Goal: Information Seeking & Learning: Learn about a topic

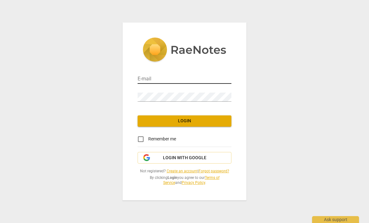
click at [150, 80] on input "email" at bounding box center [185, 79] width 94 height 9
type input "[PERSON_NAME][EMAIL_ADDRESS][DOMAIN_NAME]"
click at [144, 142] on input "Remember me" at bounding box center [140, 139] width 15 height 15
checkbox input "true"
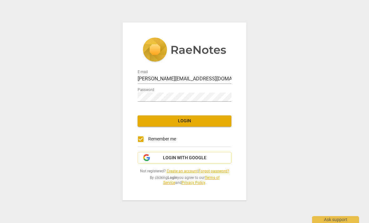
click at [175, 122] on span "Login" at bounding box center [185, 121] width 84 height 6
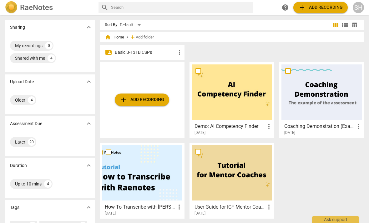
click at [118, 55] on p "Basic B-131B CSPs" at bounding box center [145, 52] width 61 height 7
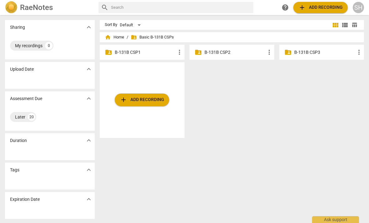
click at [127, 54] on p "B-131B CSP1" at bounding box center [145, 52] width 61 height 7
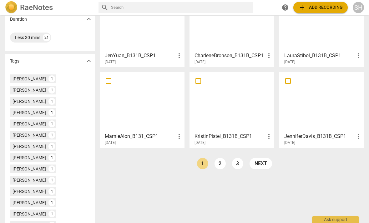
scroll to position [126, 0]
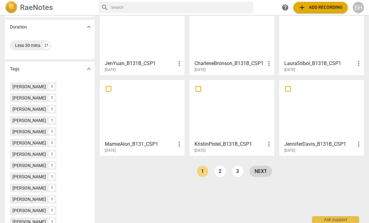
click at [258, 171] on link "next" at bounding box center [260, 171] width 23 height 11
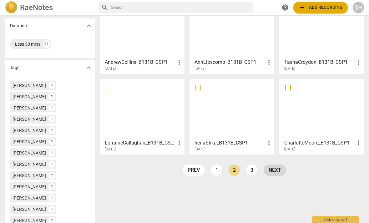
scroll to position [139, 0]
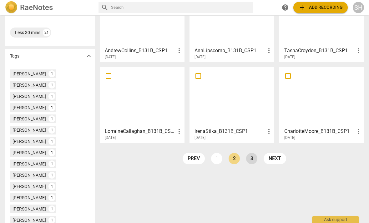
click at [251, 158] on link "3" at bounding box center [251, 158] width 11 height 11
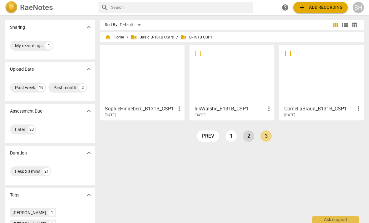
click at [251, 138] on link "2" at bounding box center [248, 135] width 11 height 11
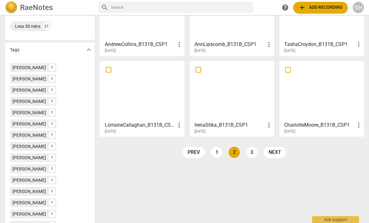
scroll to position [143, 0]
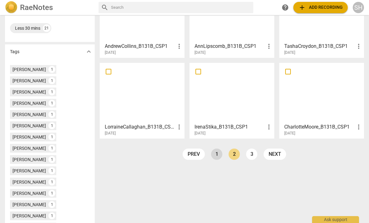
click at [215, 159] on link "1" at bounding box center [216, 153] width 11 height 11
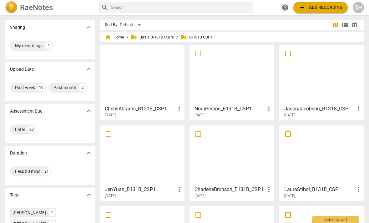
click at [358, 7] on div "SH" at bounding box center [358, 7] width 11 height 11
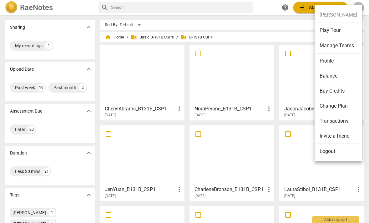
click at [330, 153] on li "Logout" at bounding box center [338, 151] width 48 height 15
